Goal: Information Seeking & Learning: Learn about a topic

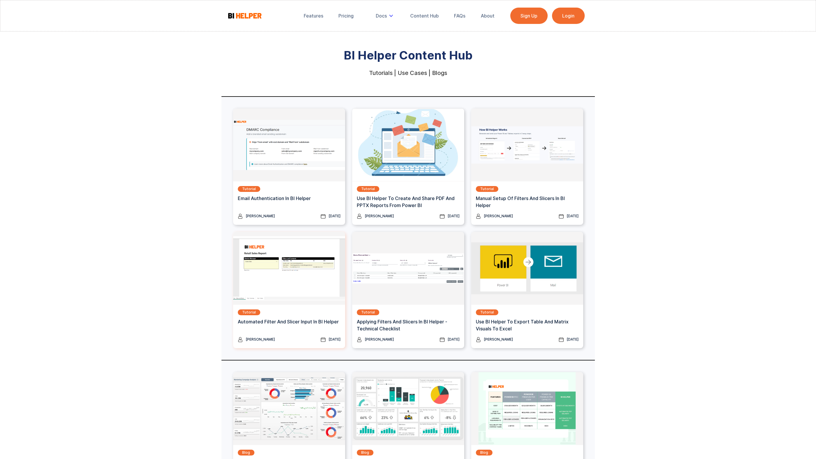
click at [298, 306] on div "Tutorial Automated Filter and Slicer Input in BI Helper Ishan Rastogi September…" at bounding box center [289, 326] width 112 height 43
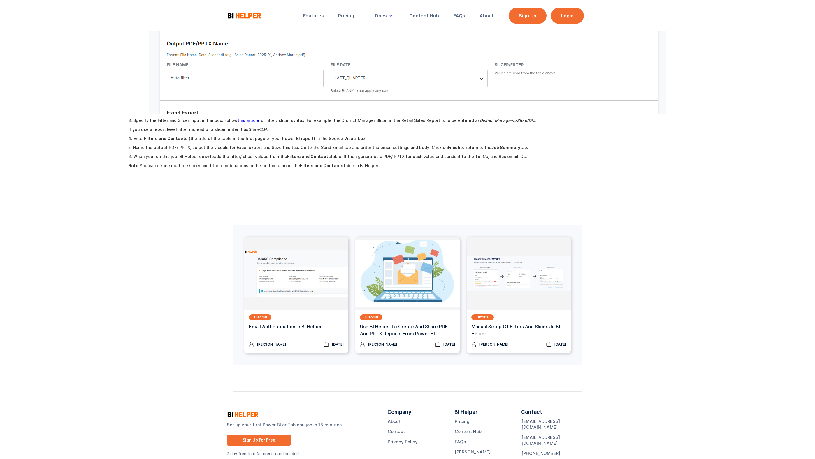
scroll to position [665, 0]
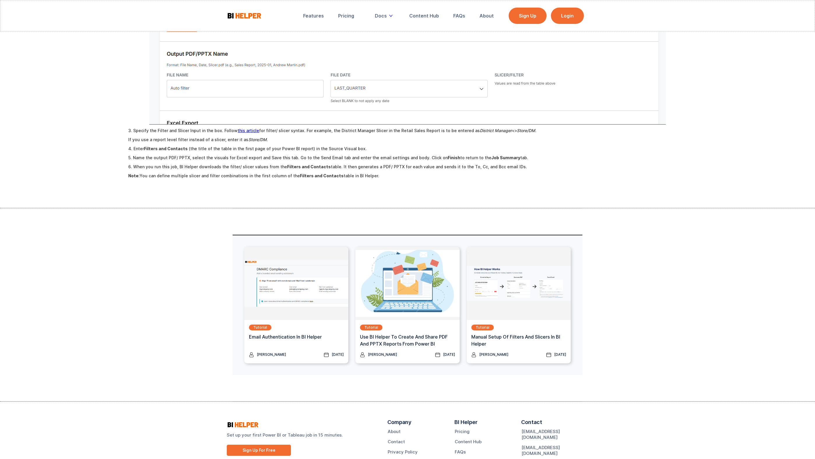
click at [253, 128] on link "this article" at bounding box center [249, 130] width 22 height 5
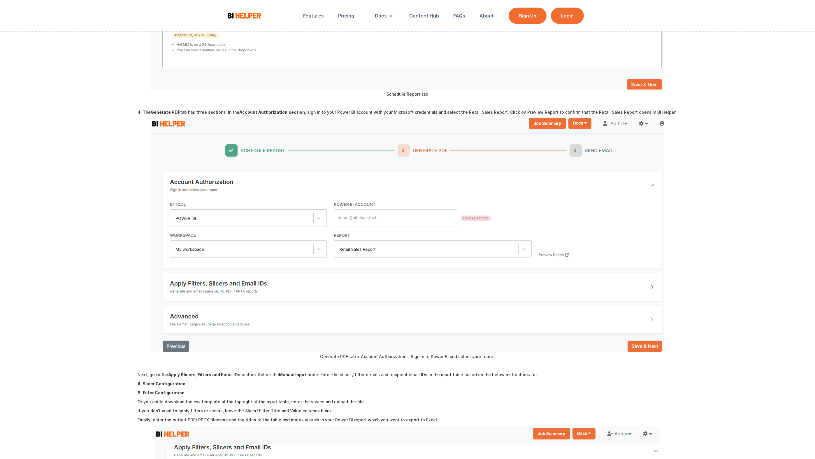
scroll to position [705, 0]
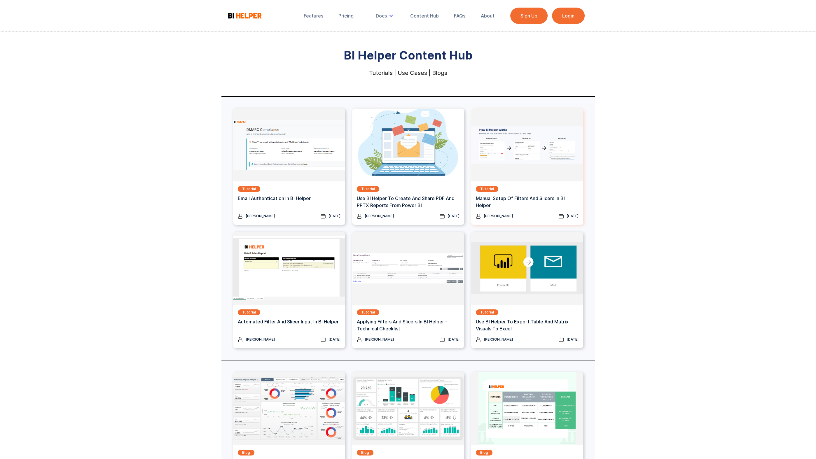
click at [519, 194] on div "Tutorial Manual Setup of Filters and Slicers in BI Helper" at bounding box center [527, 199] width 103 height 27
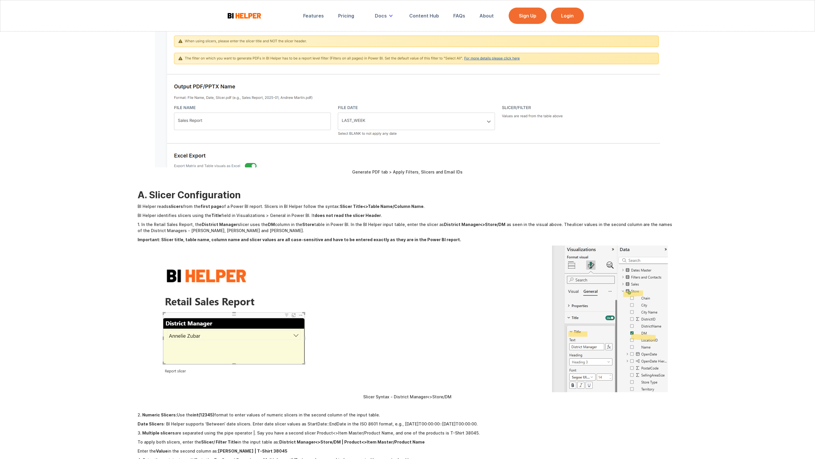
scroll to position [1254, 0]
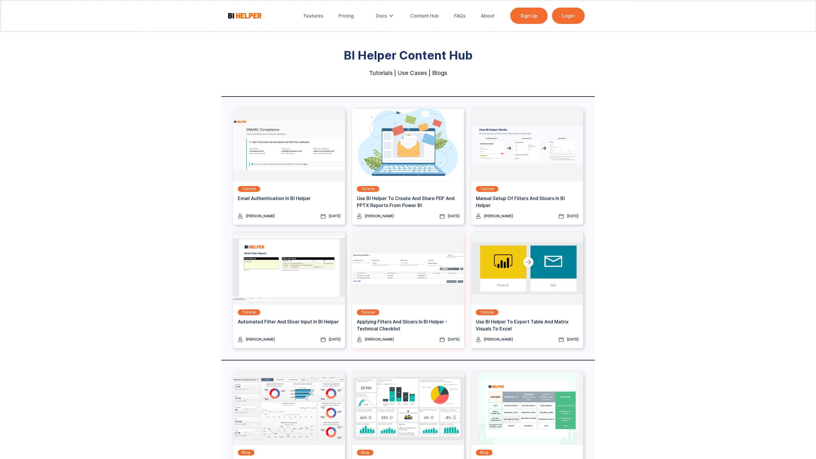
click at [416, 311] on div "Tutorial Applying Filters and Slicers in BI Helper - Technical Checklist" at bounding box center [408, 322] width 103 height 27
click at [481, 15] on div "About" at bounding box center [488, 16] width 14 height 6
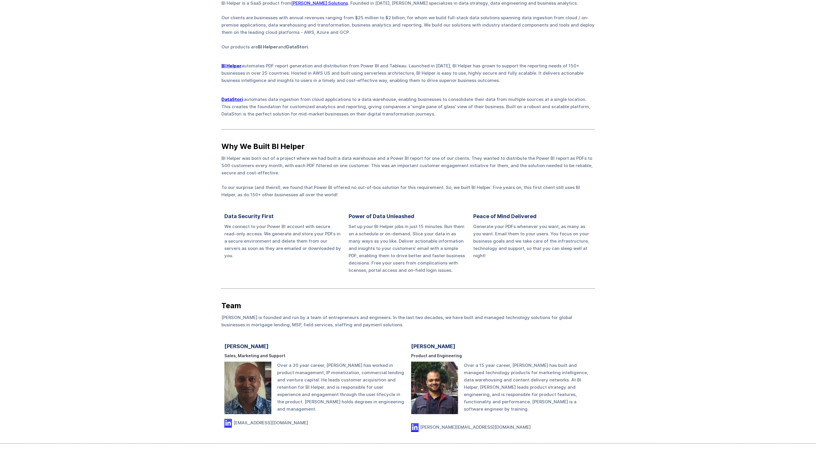
scroll to position [155, 0]
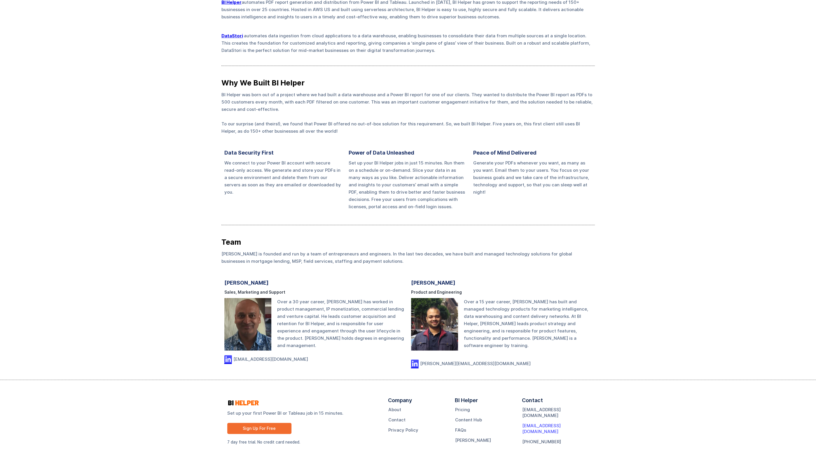
click at [539, 423] on link "[EMAIL_ADDRESS][DOMAIN_NAME]" at bounding box center [555, 429] width 67 height 12
